Goal: Task Accomplishment & Management: Use online tool/utility

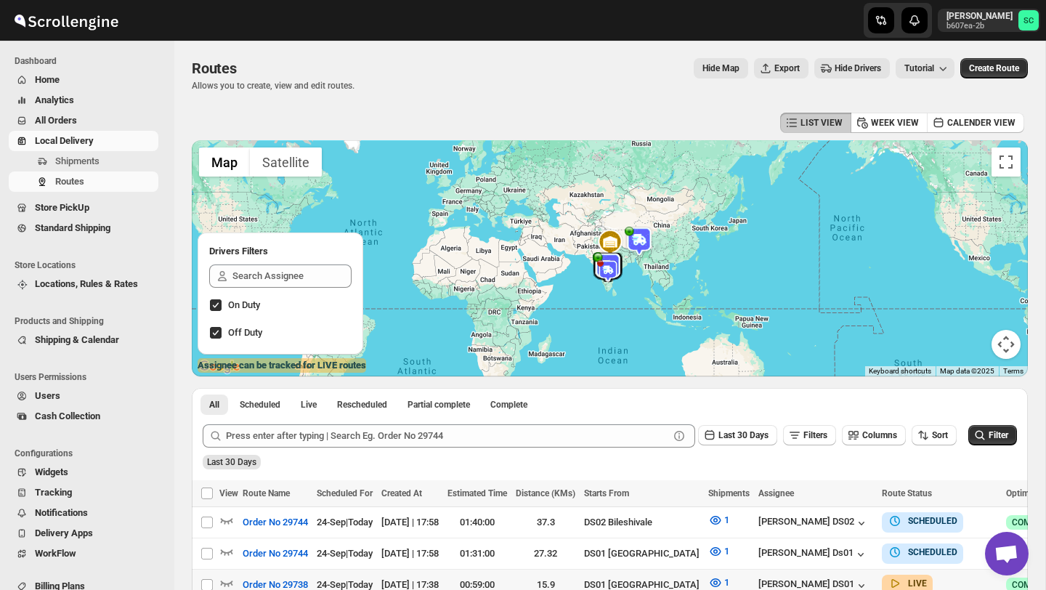
scroll to position [141, 0]
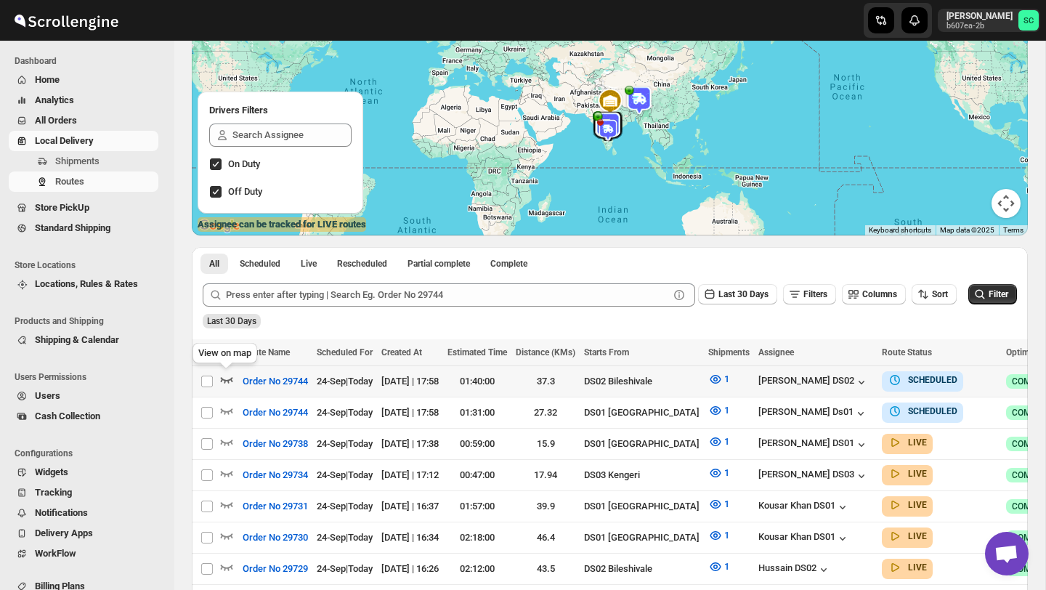
click at [231, 376] on icon "button" at bounding box center [226, 379] width 15 height 15
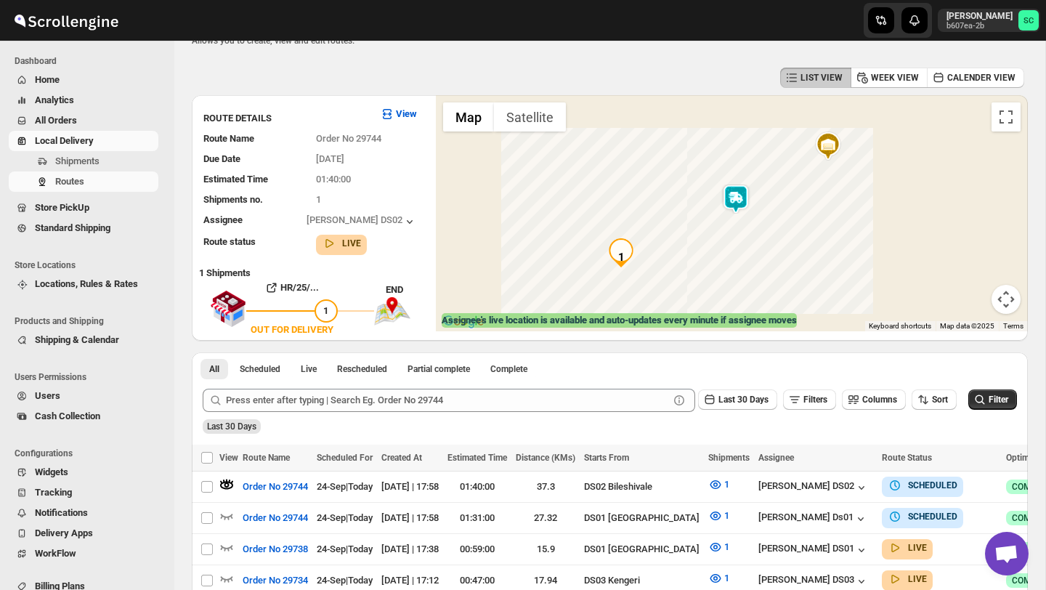
scroll to position [0, 0]
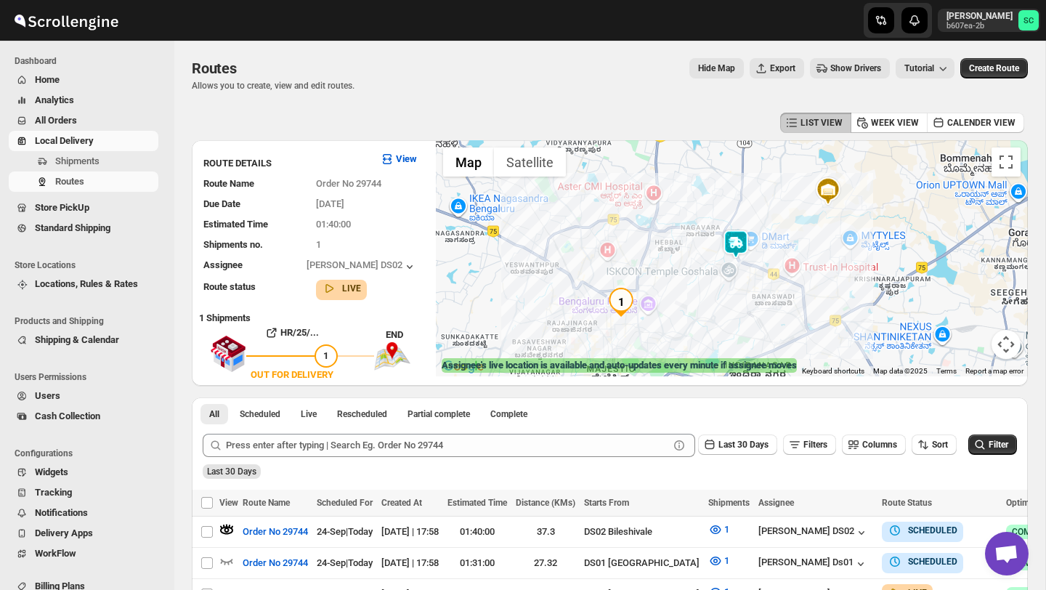
click at [740, 246] on img at bounding box center [735, 244] width 29 height 29
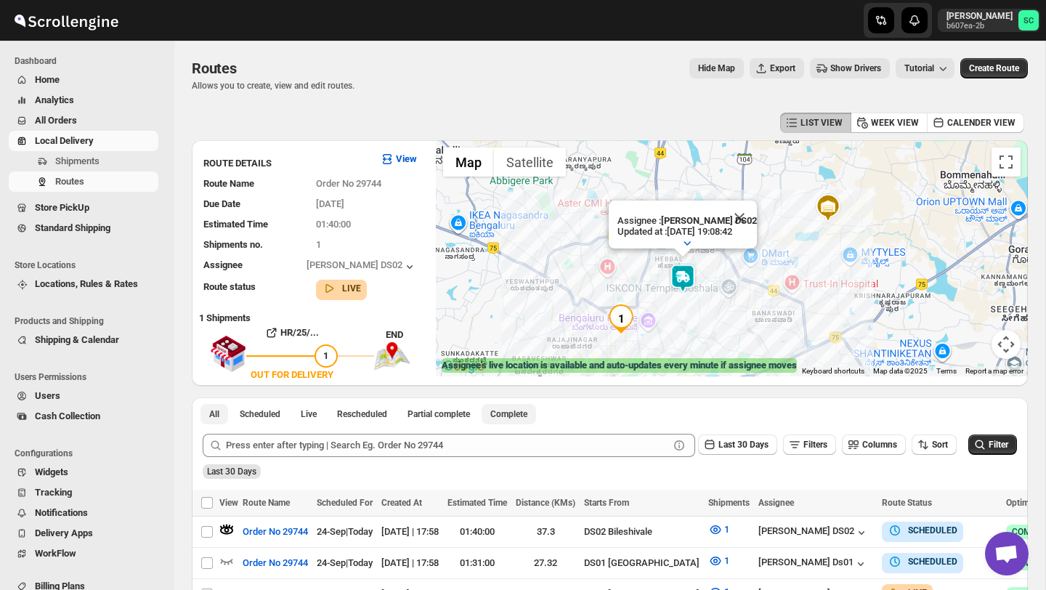
click at [524, 404] on button "Complete" at bounding box center [509, 414] width 54 height 20
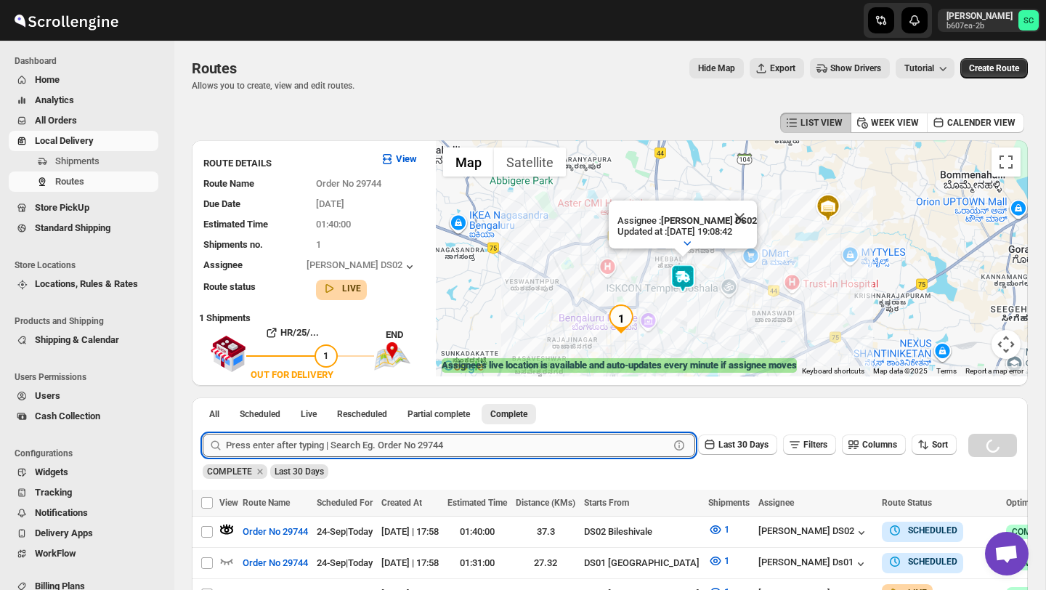
click at [389, 448] on input "text" at bounding box center [447, 445] width 443 height 23
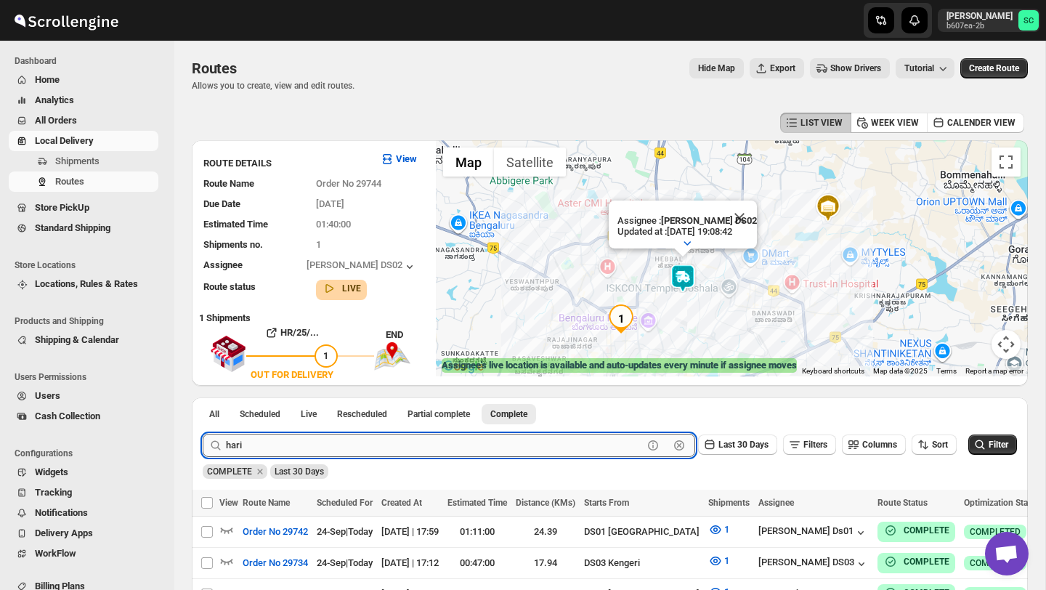
type input "hari"
click at [203, 397] on button "Submit" at bounding box center [223, 404] width 41 height 15
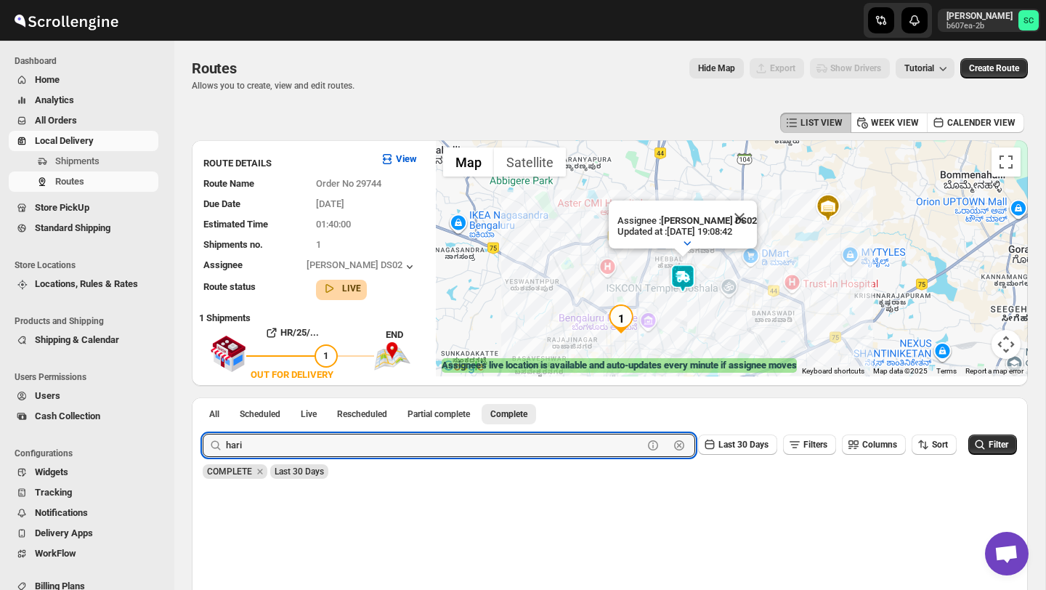
click at [672, 450] on icon "button" at bounding box center [679, 445] width 15 height 15
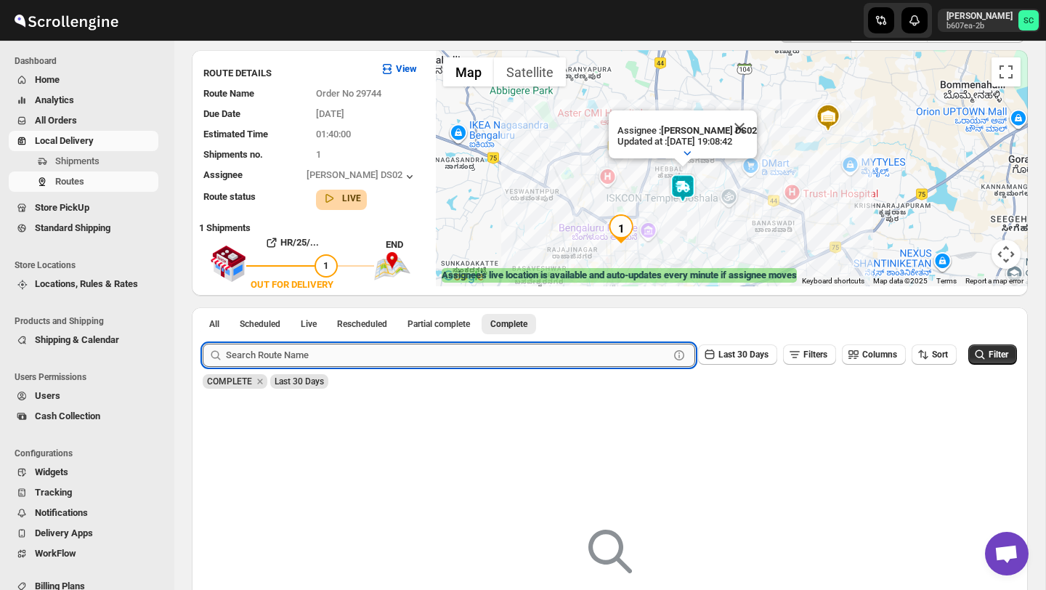
scroll to position [92, 0]
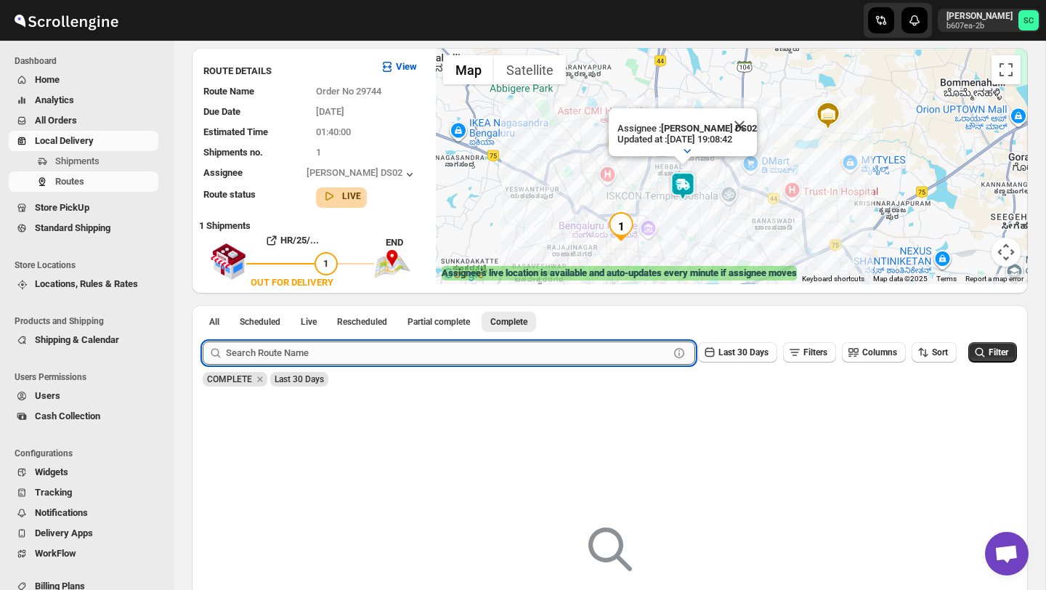
click at [316, 350] on input "text" at bounding box center [447, 352] width 443 height 23
type input "harish"
click at [203, 305] on button "Submit" at bounding box center [223, 312] width 41 height 15
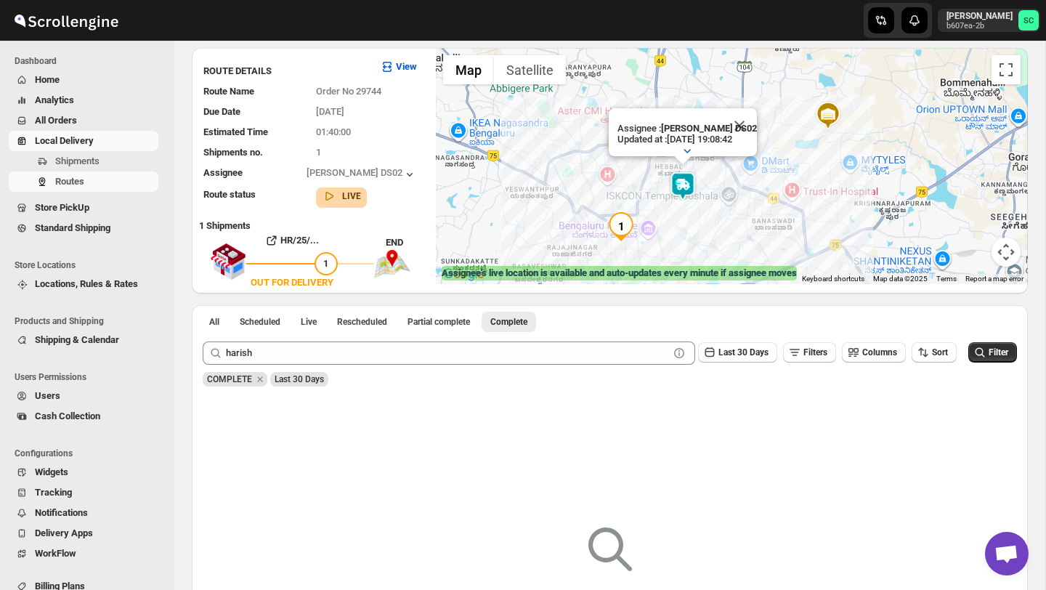
click at [80, 391] on span "Users" at bounding box center [95, 396] width 121 height 15
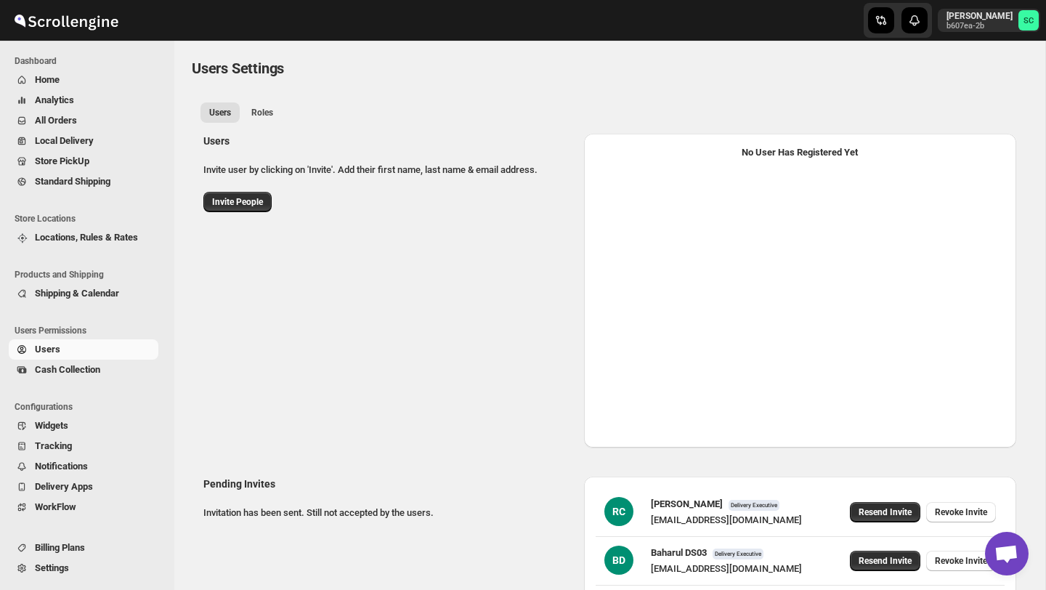
select select "637b767fbaab0276b10c91d5"
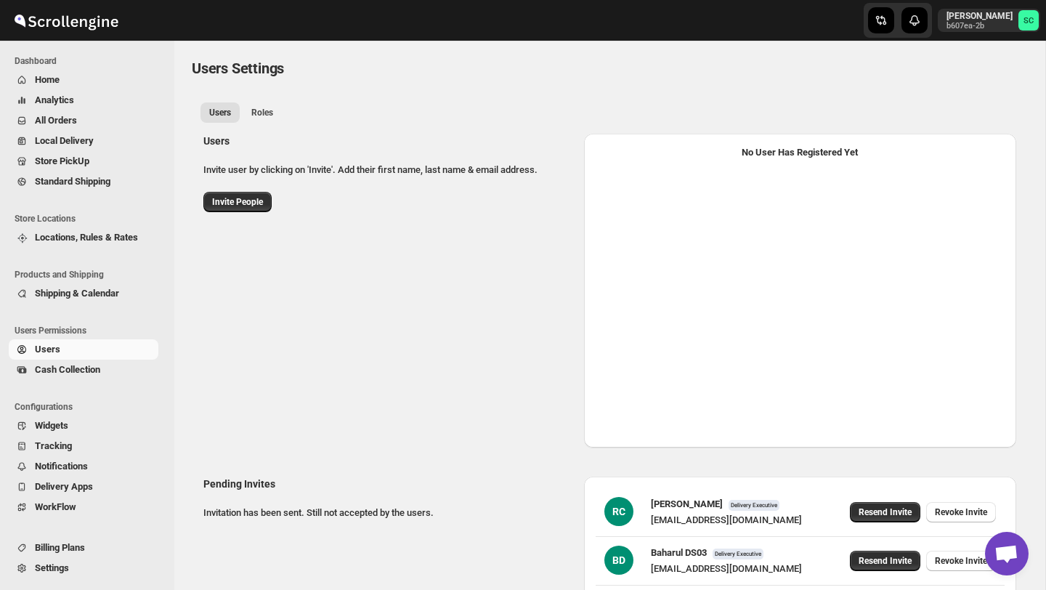
select select "637b767fbaab0276b10c91d7"
select select "637b767fbaab0276b10c91d5"
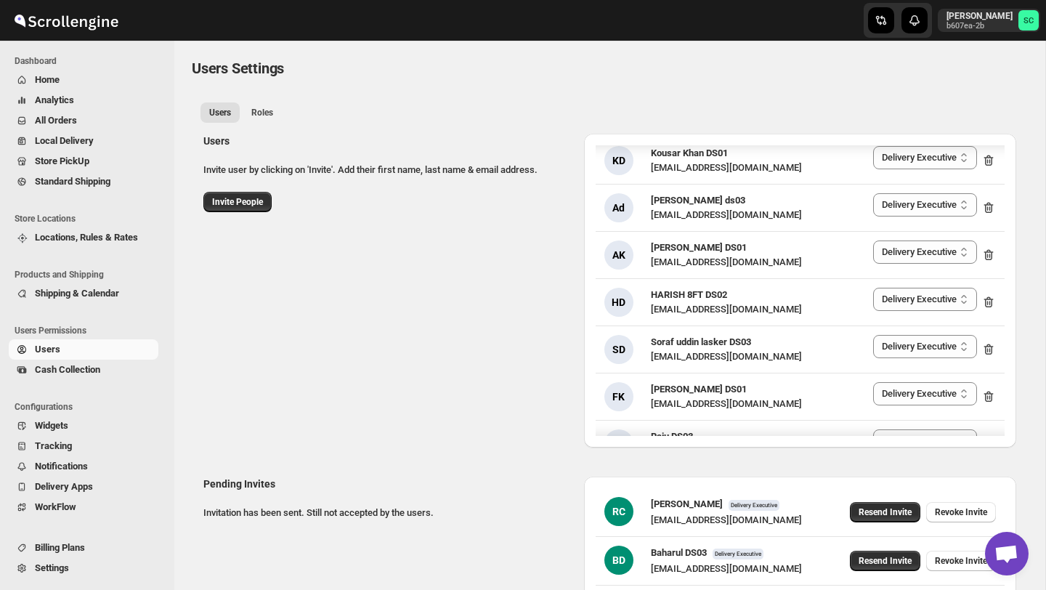
scroll to position [1972, 0]
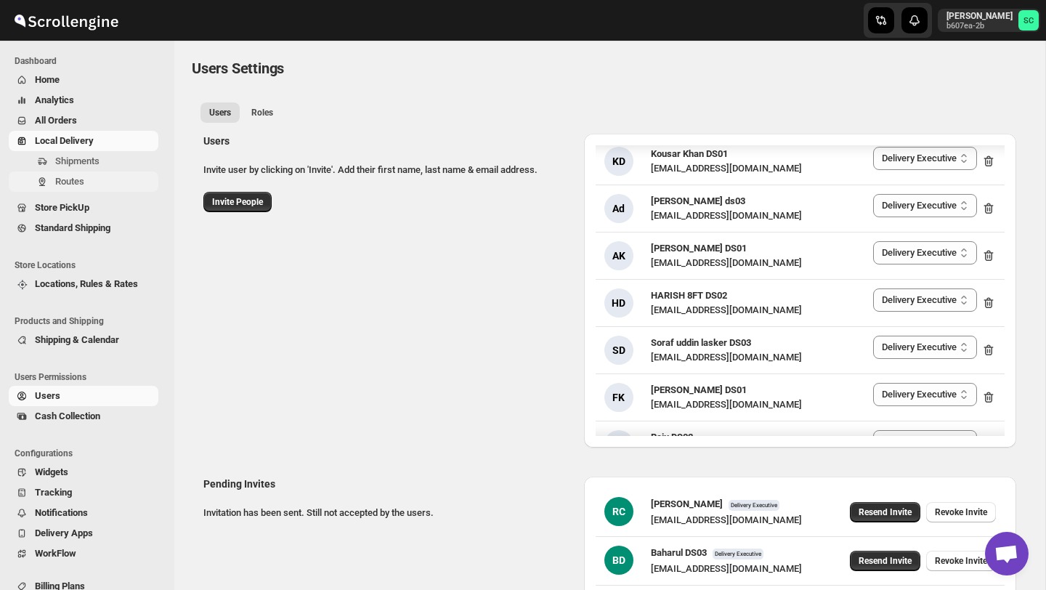
click at [101, 179] on span "Routes" at bounding box center [105, 181] width 100 height 15
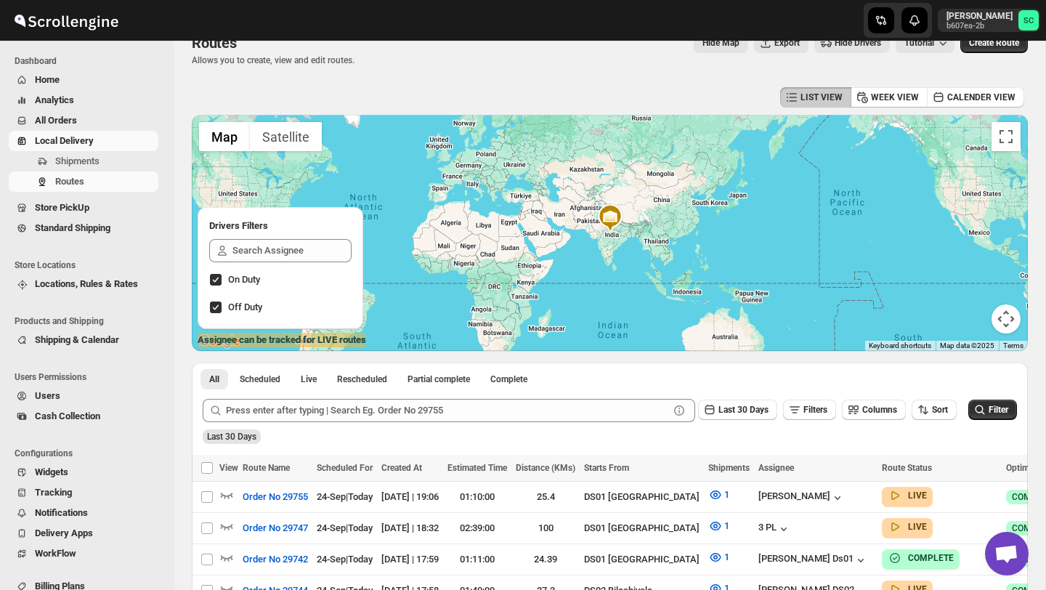
scroll to position [29, 0]
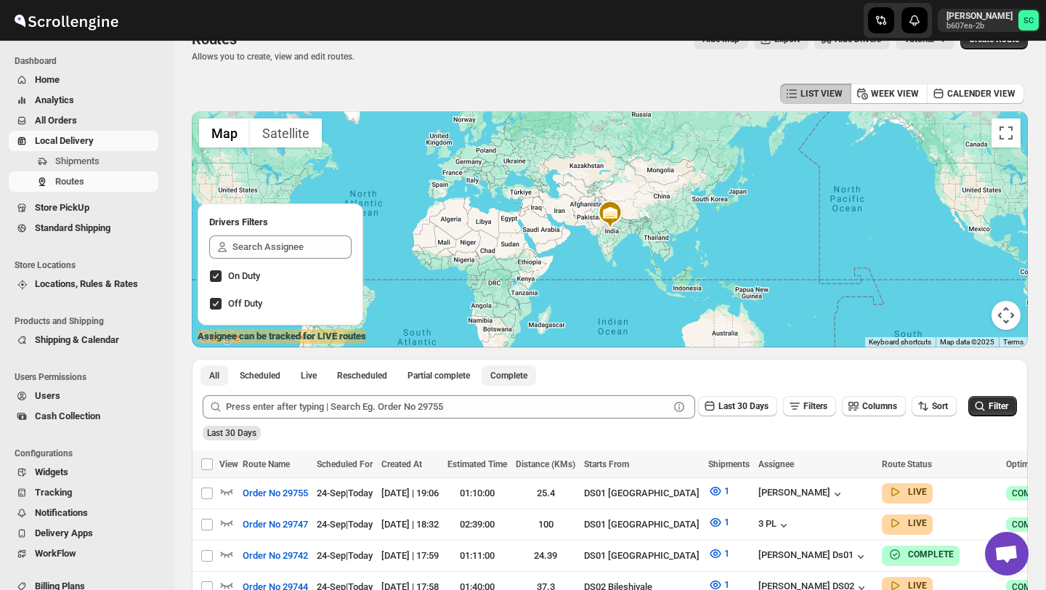
click at [529, 369] on button "Complete" at bounding box center [509, 375] width 54 height 20
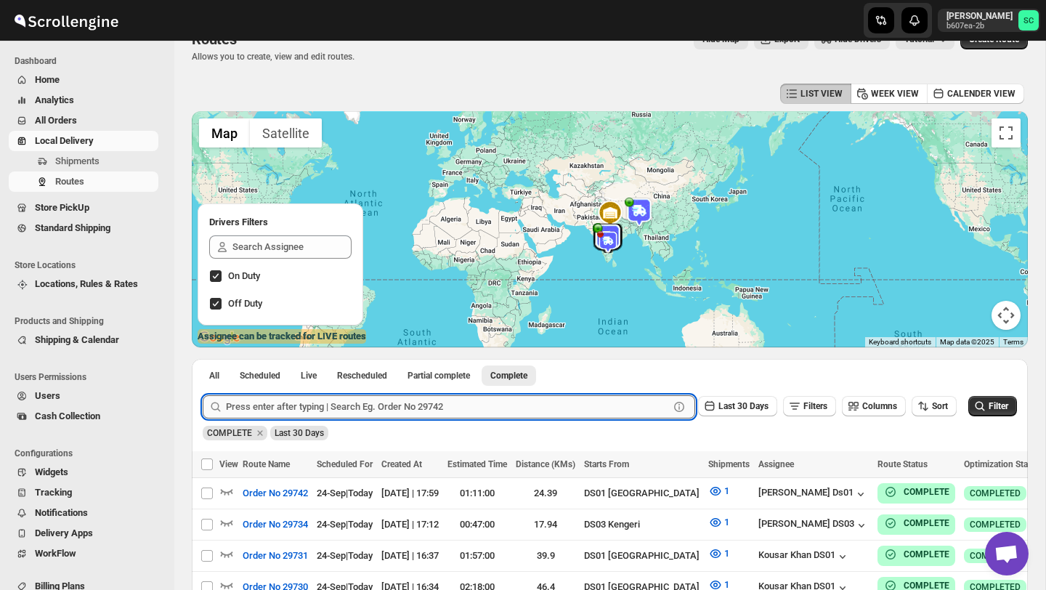
click at [341, 410] on input "text" at bounding box center [447, 406] width 443 height 23
type input "harish DS02"
click at [203, 359] on button "Submit" at bounding box center [223, 366] width 41 height 15
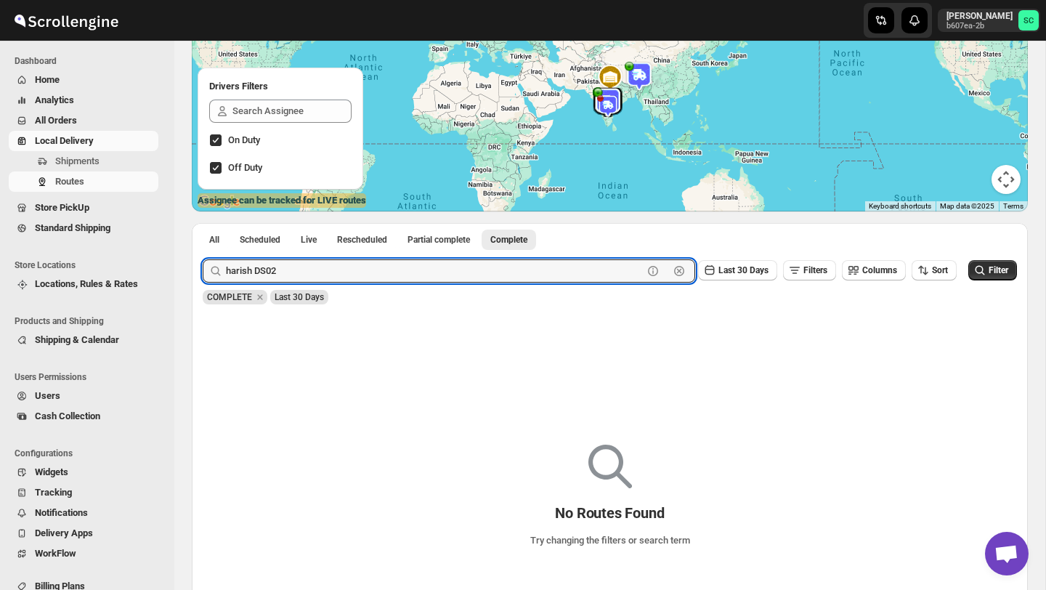
scroll to position [166, 0]
click at [803, 273] on span "Filters" at bounding box center [815, 269] width 24 height 10
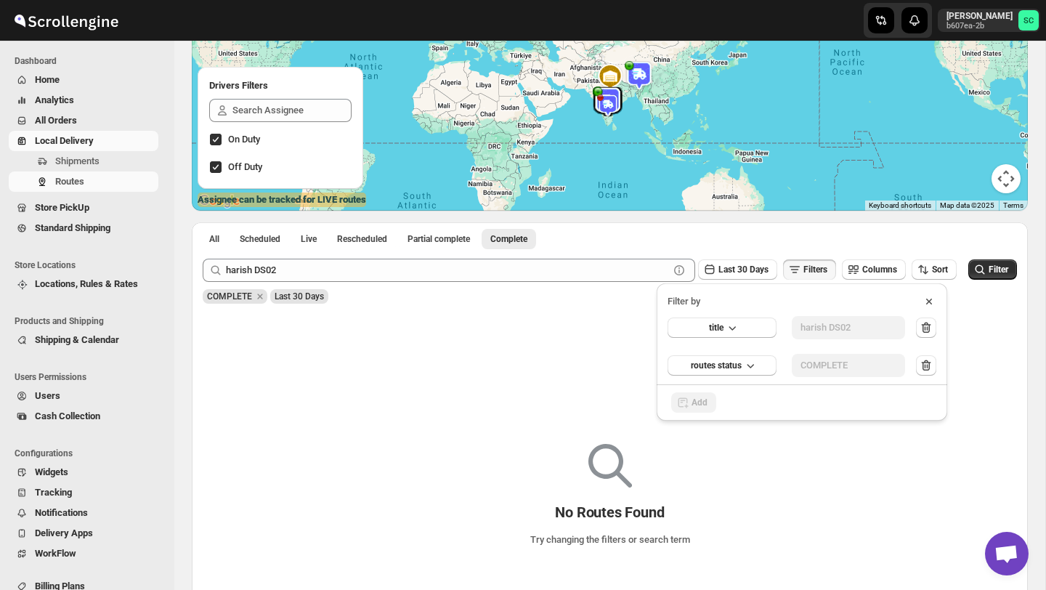
click at [464, 375] on div "No Routes Found Try changing the filters or search term" at bounding box center [609, 503] width 813 height 354
click at [298, 304] on div "Submit harish DS02 Clear Last 30 Days Filters Columns Sort Filter COMPLETE Last…" at bounding box center [610, 281] width 836 height 67
click at [214, 239] on span "All" at bounding box center [214, 239] width 10 height 12
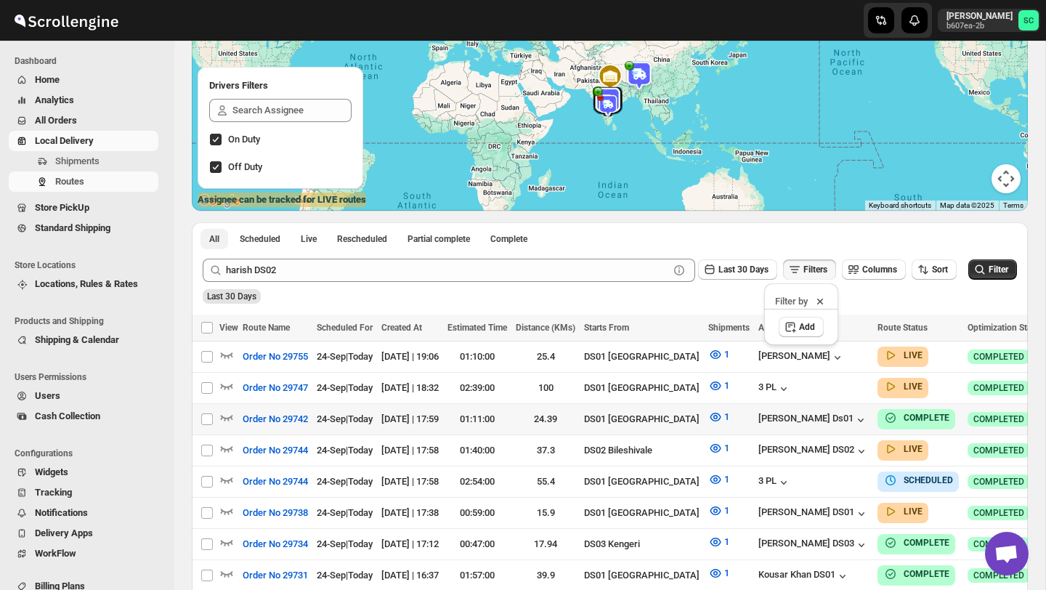
click at [201, 229] on button "All" at bounding box center [215, 239] width 28 height 20
click at [124, 169] on button "Shipments" at bounding box center [84, 161] width 150 height 20
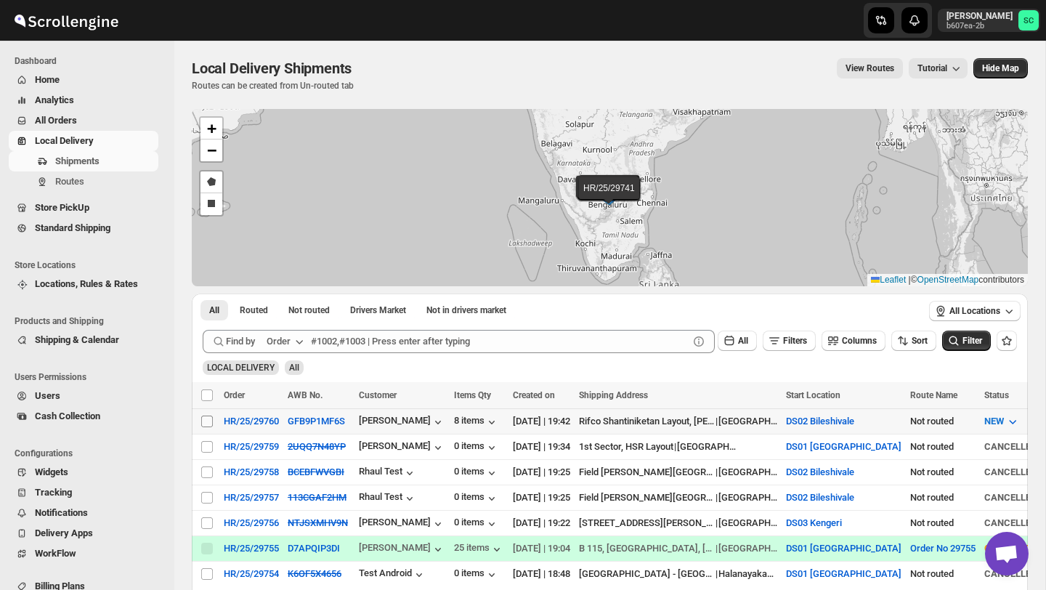
click at [209, 421] on input "Select shipment" at bounding box center [207, 422] width 12 height 12
checkbox input "true"
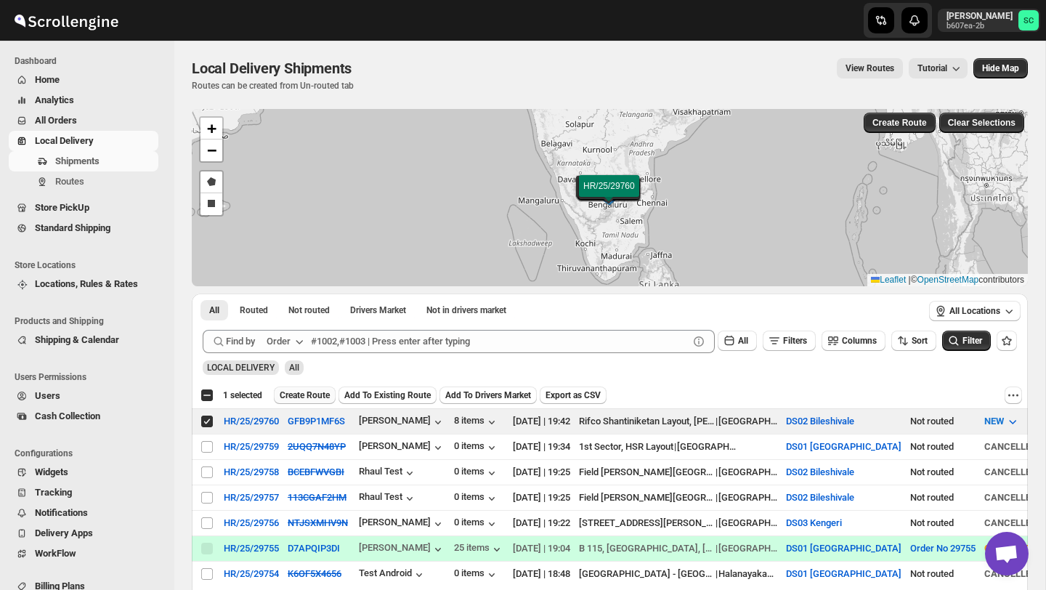
click at [326, 390] on span "Create Route" at bounding box center [305, 395] width 50 height 12
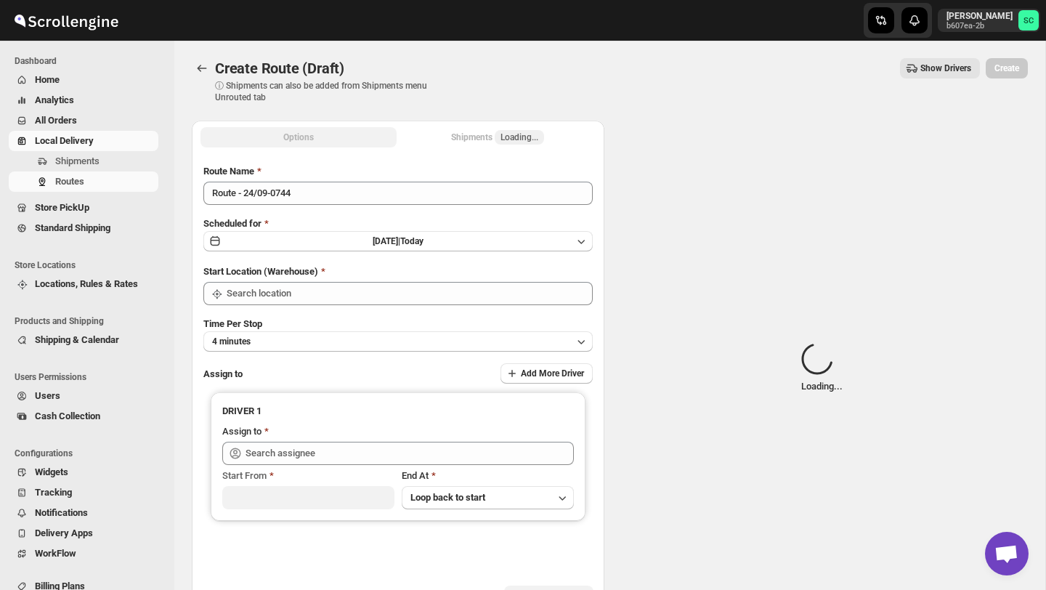
type input "DS02 Bileshivale"
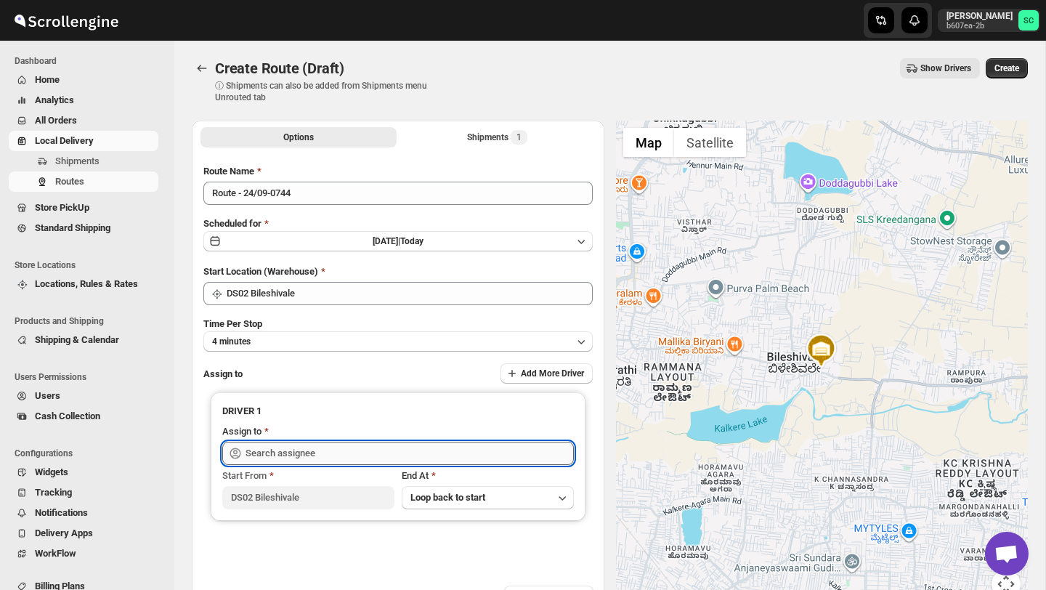
click at [339, 451] on input "text" at bounding box center [410, 453] width 328 height 23
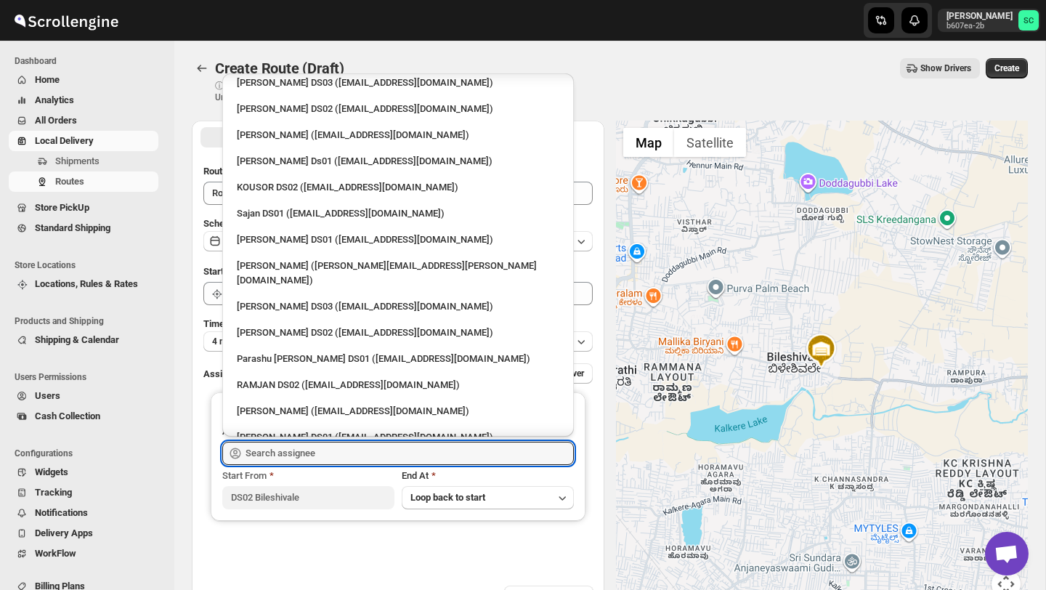
scroll to position [1084, 0]
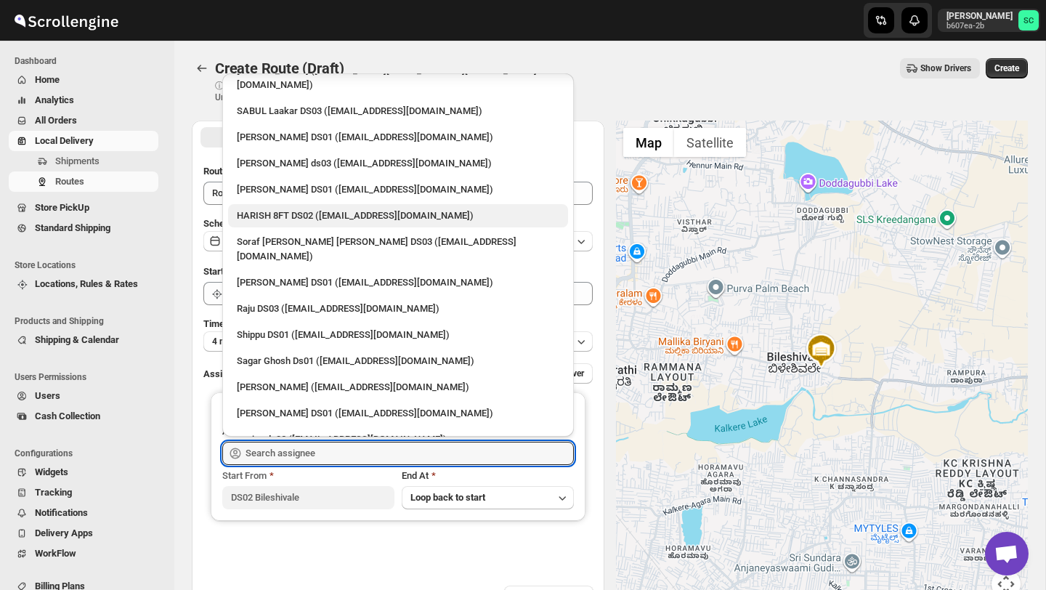
click at [300, 204] on div "HARISH 8FT DS02 ([EMAIL_ADDRESS][DOMAIN_NAME])" at bounding box center [398, 215] width 340 height 23
type input "HARISH 8FT DS02 ([EMAIL_ADDRESS][DOMAIN_NAME])"
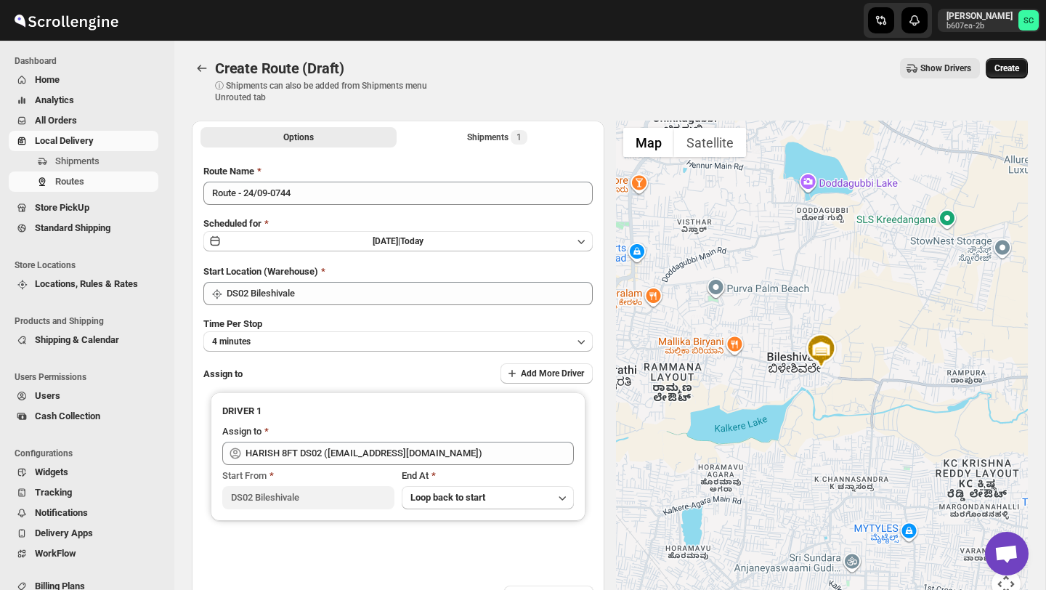
click at [1003, 69] on span "Create" at bounding box center [1007, 68] width 25 height 12
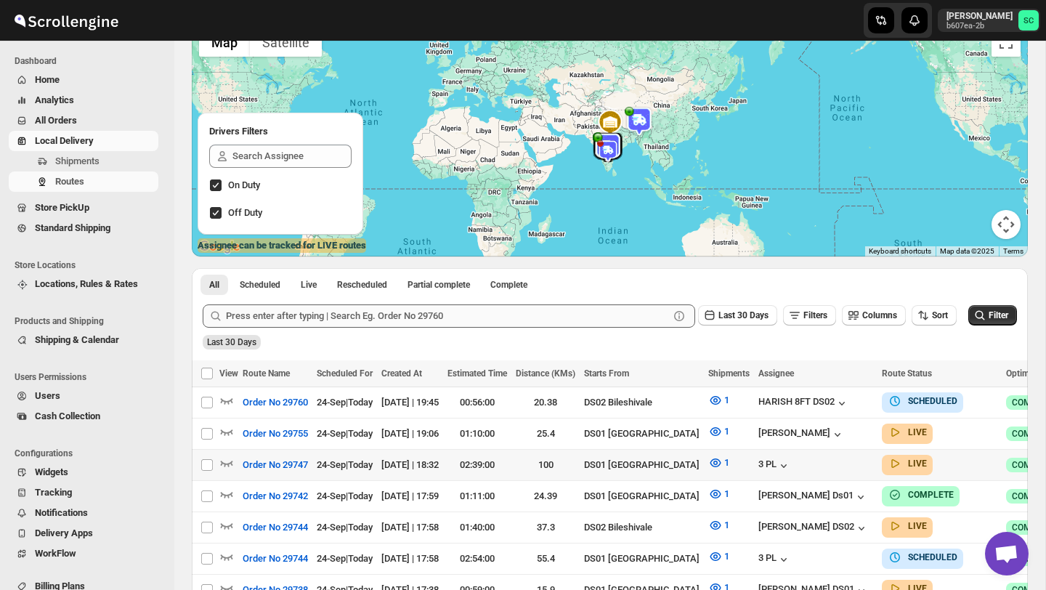
scroll to position [145, 0]
